Goal: Navigation & Orientation: Find specific page/section

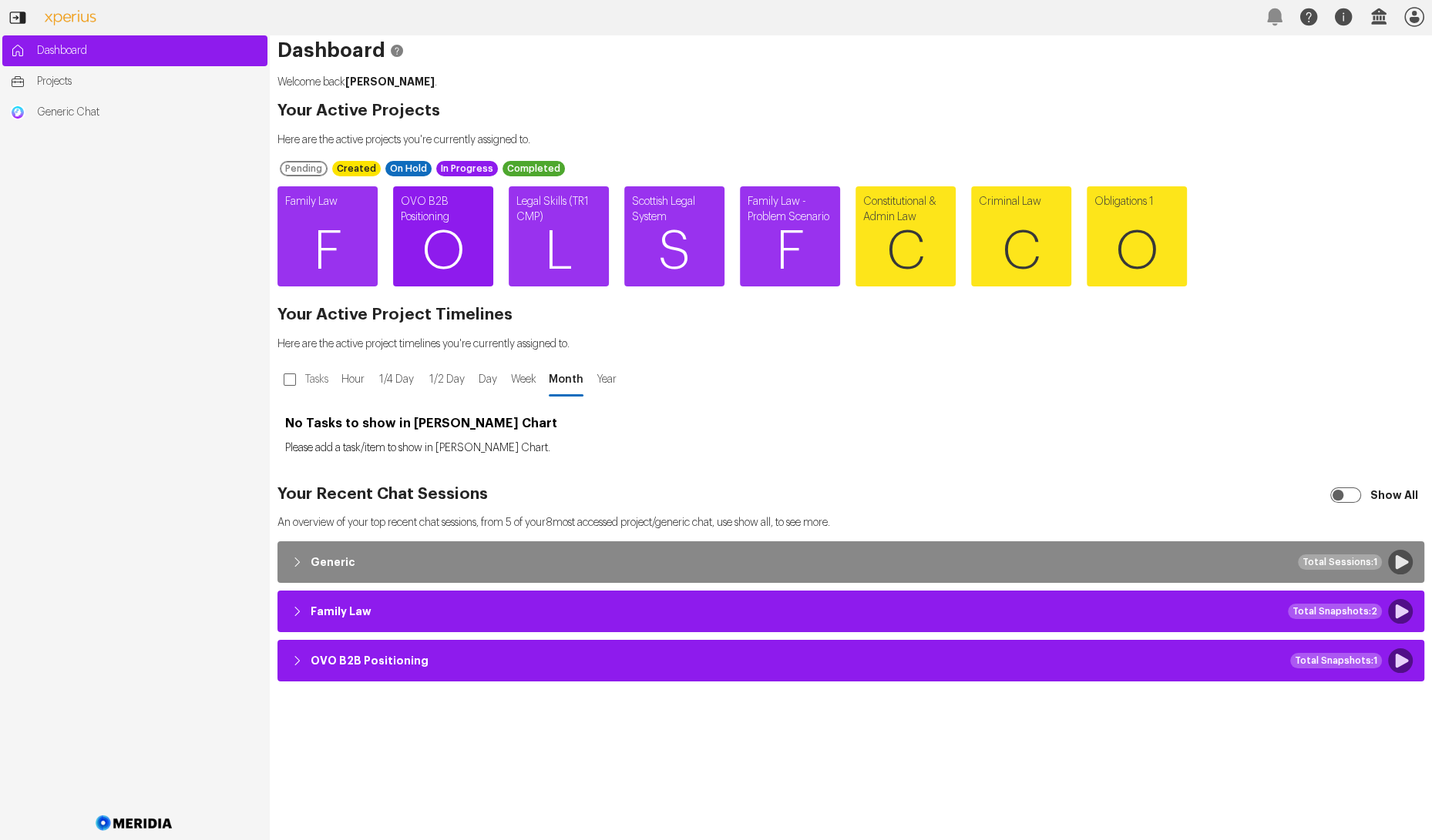
click at [461, 233] on span "O" at bounding box center [443, 252] width 100 height 93
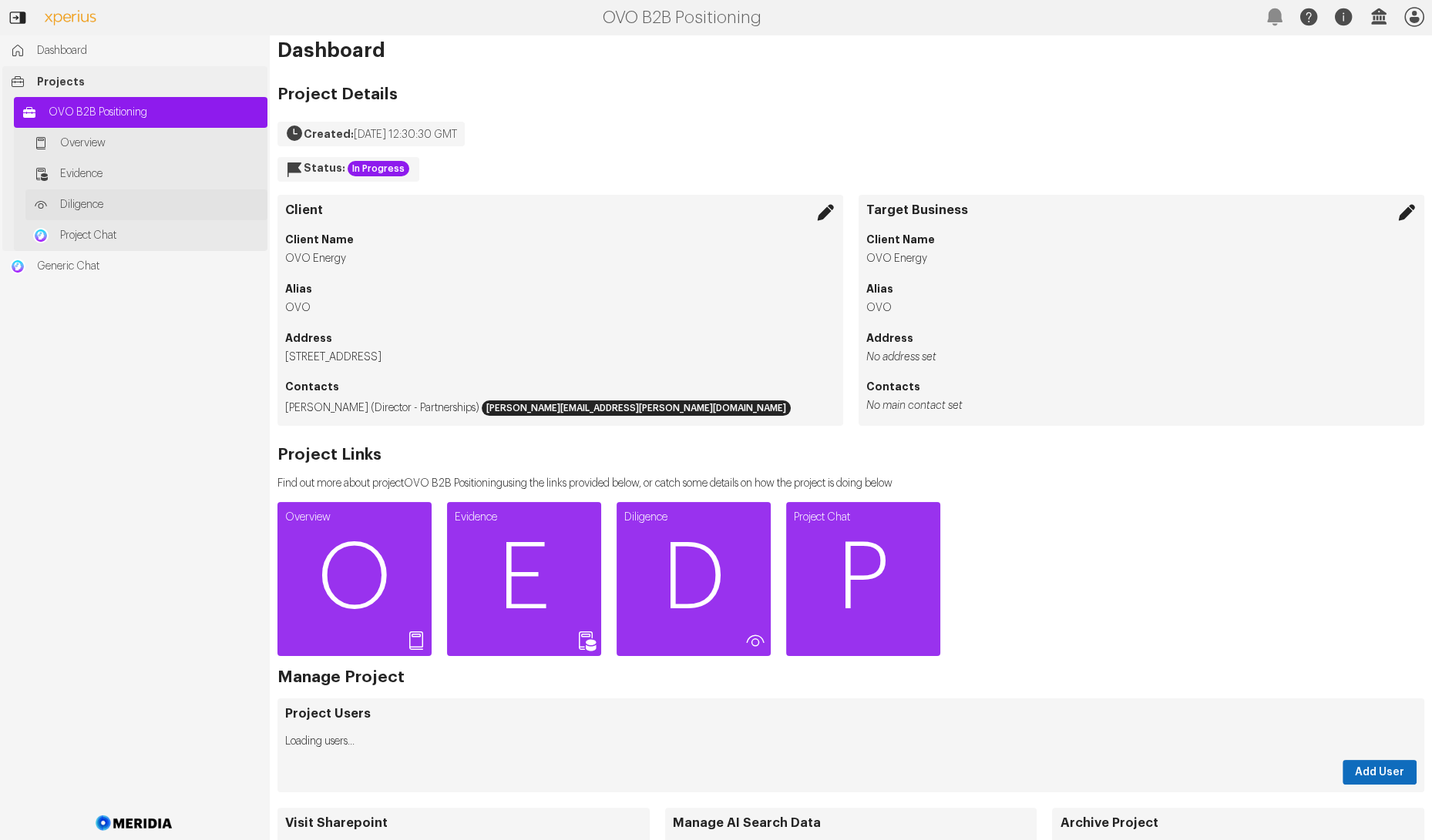
click at [155, 213] on link "Diligence" at bounding box center [146, 205] width 242 height 31
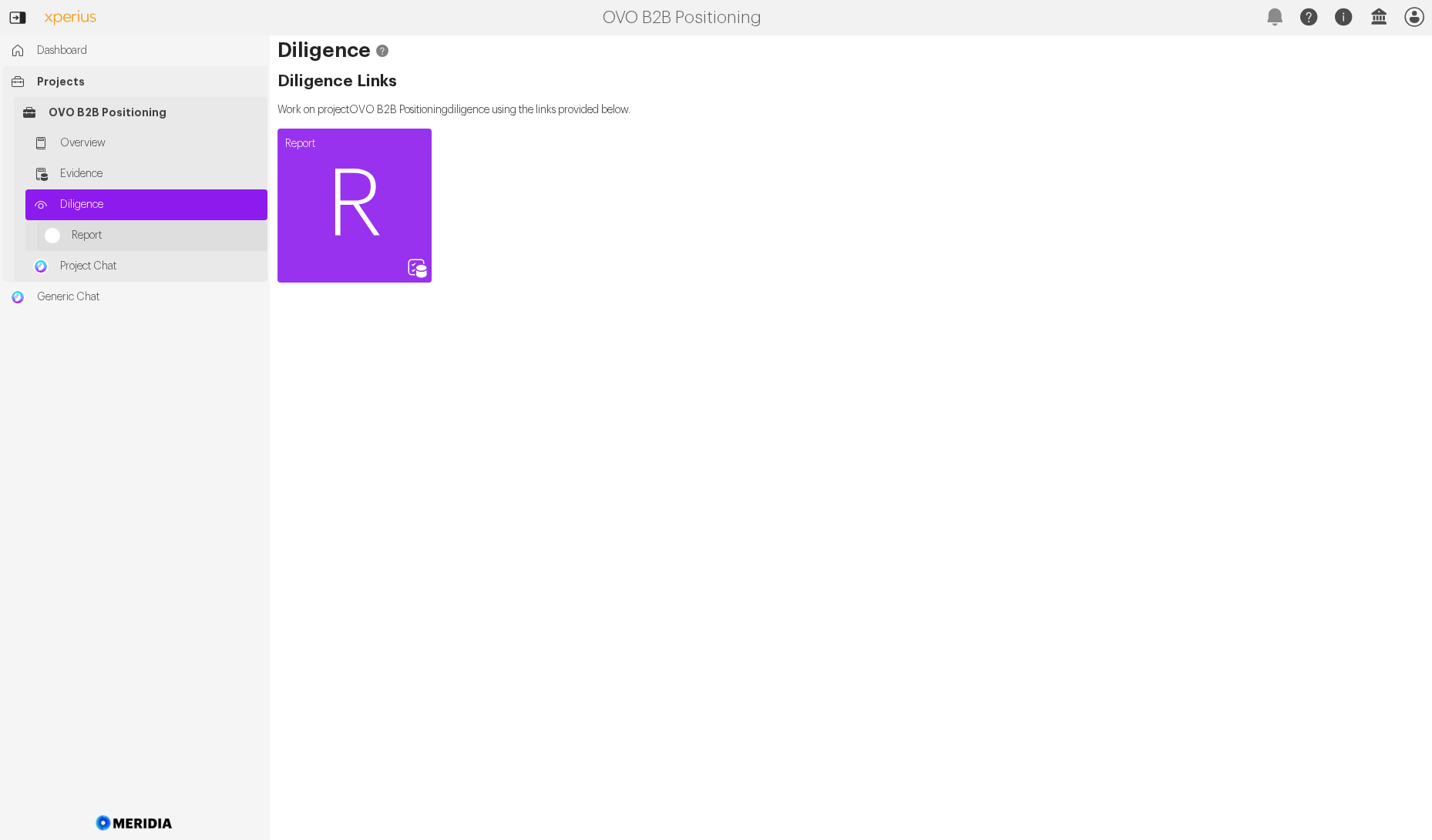
click at [148, 236] on span "Report" at bounding box center [165, 235] width 188 height 15
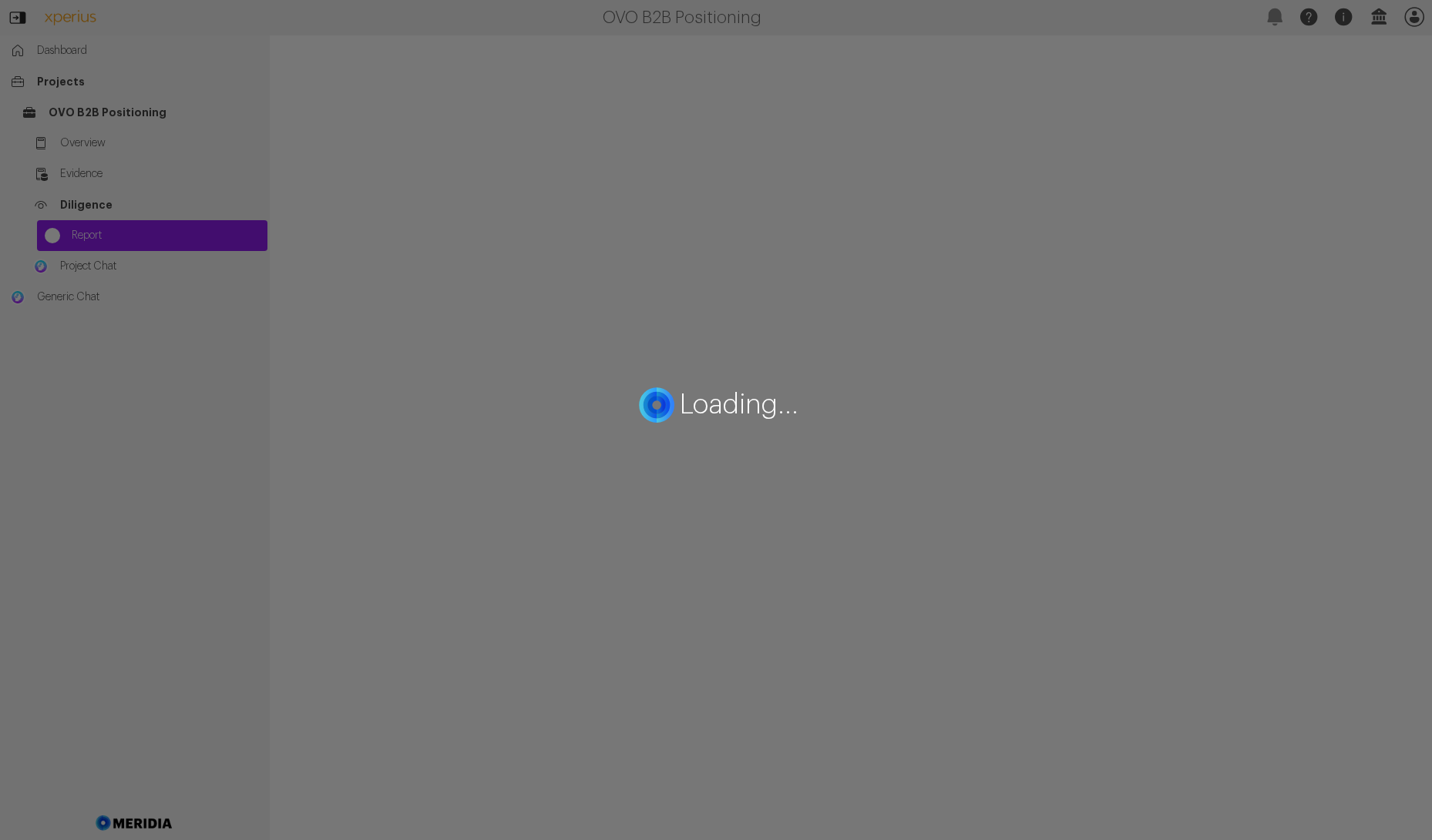
click at [147, 259] on div "Loading..." at bounding box center [716, 420] width 1432 height 840
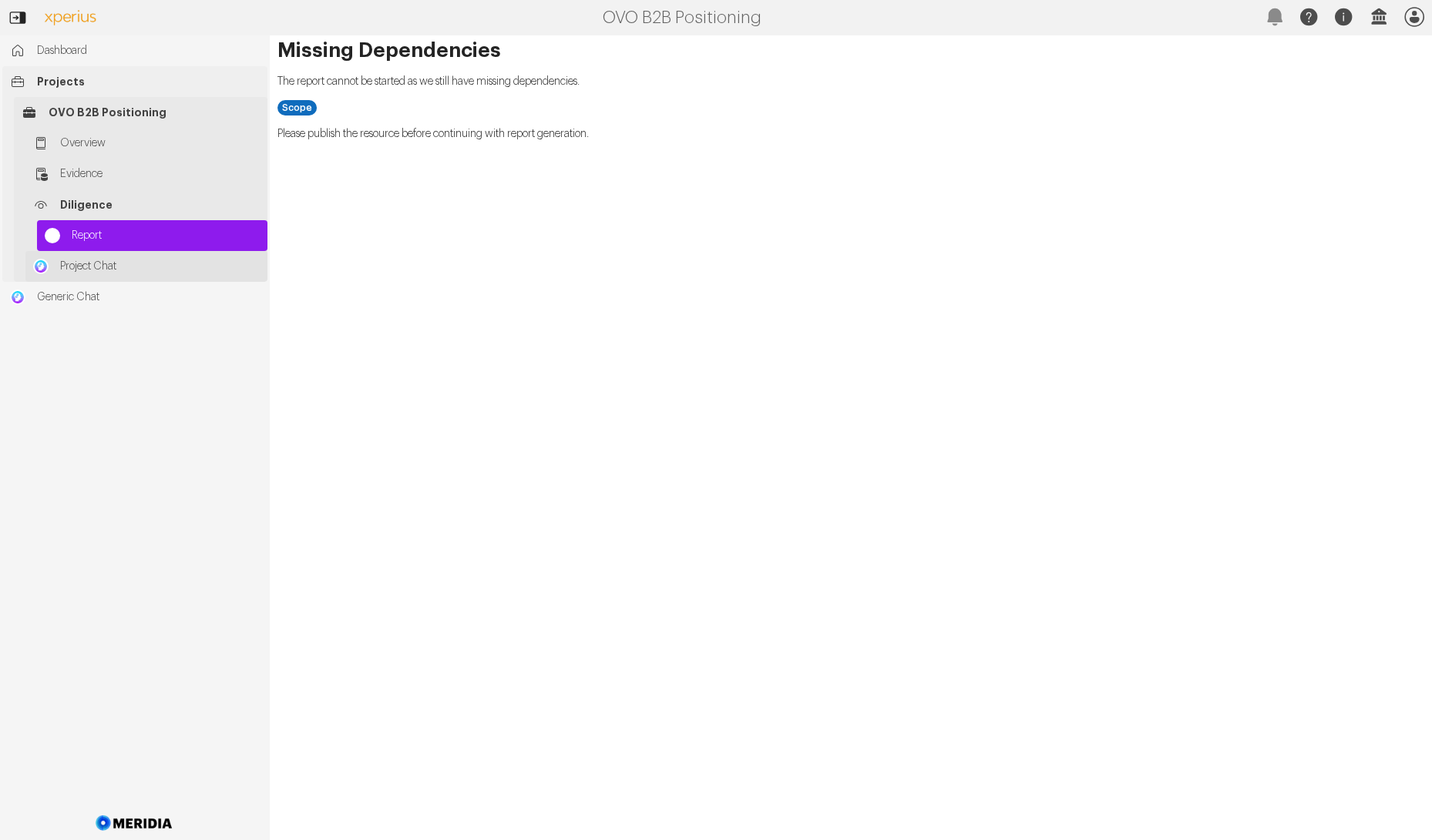
click at [117, 275] on link "Project Chat" at bounding box center [146, 267] width 242 height 31
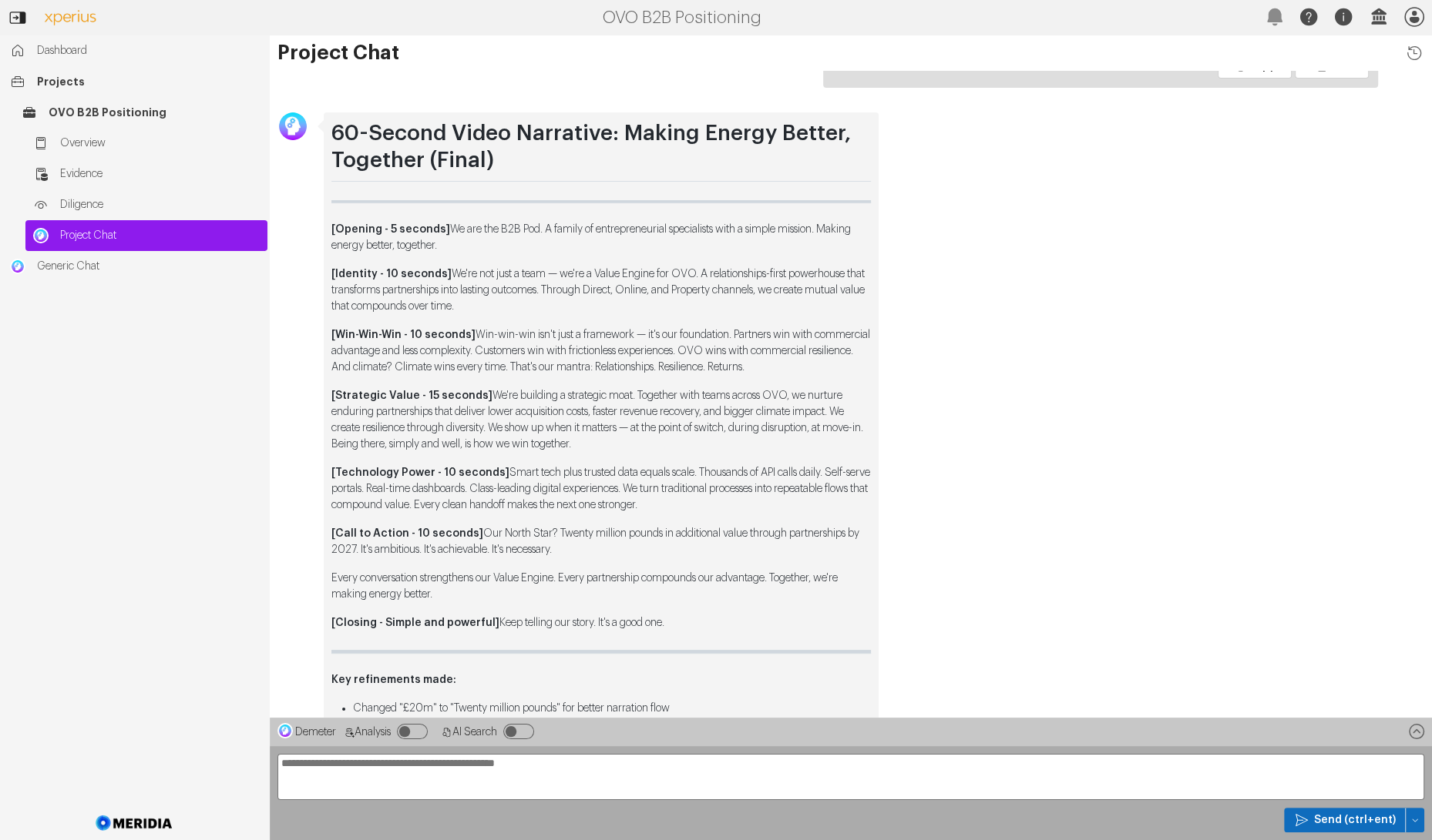
scroll to position [-2976, 0]
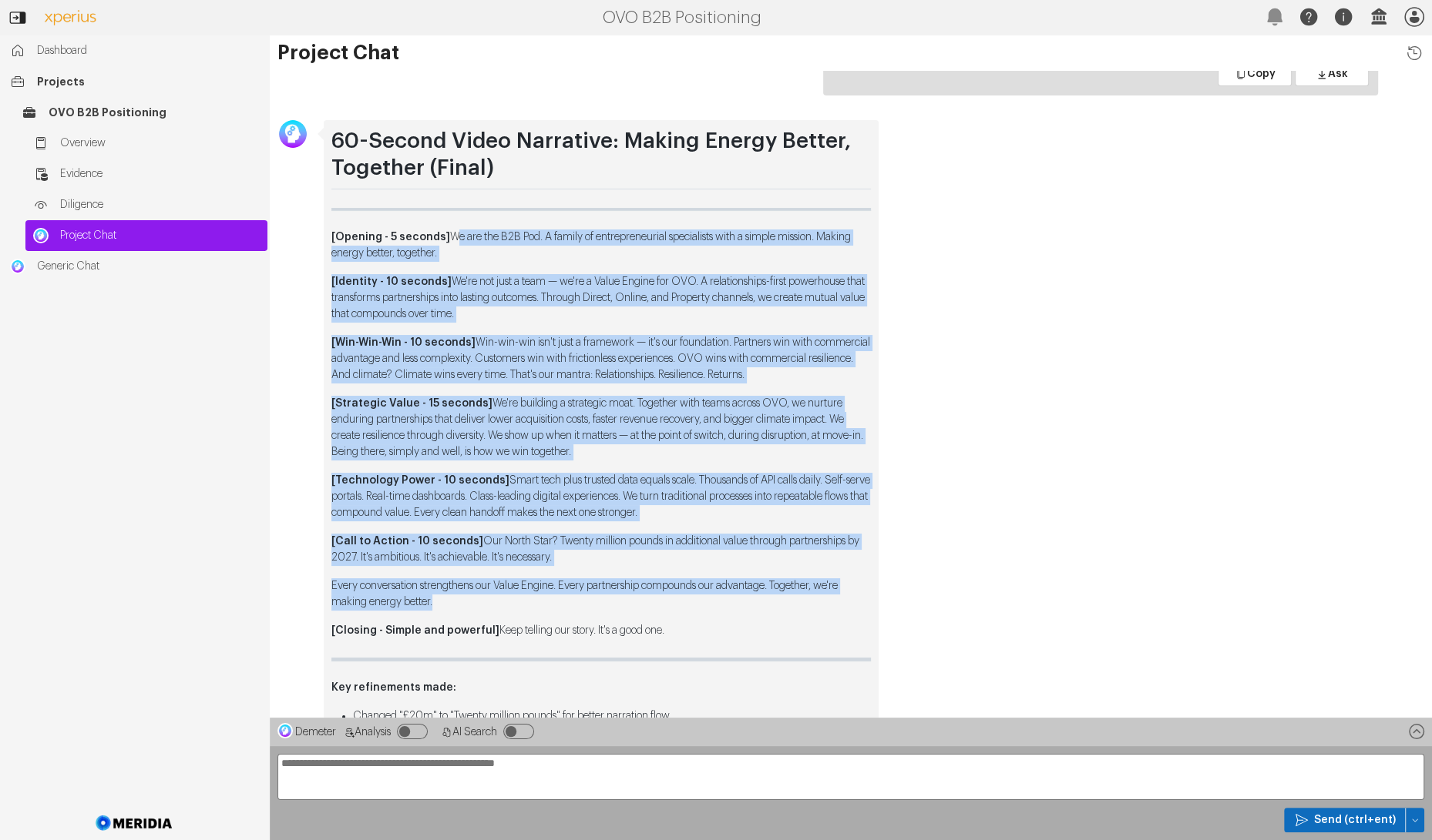
drag, startPoint x: 448, startPoint y: 197, endPoint x: 728, endPoint y: 588, distance: 480.9
click at [728, 588] on div "60-Second Video Narrative: Making Energy Better, Together (Final) [Opening - 5 …" at bounding box center [600, 468] width 539 height 681
copy div "We are the B2B Pod. A family of entrepreneurial specialists with a simple missi…"
